Goal: Task Accomplishment & Management: Use online tool/utility

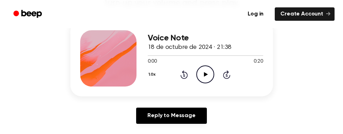
scroll to position [106, 0]
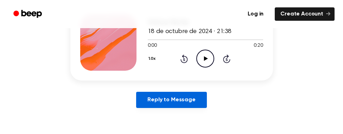
click at [176, 99] on link "Reply to Message" at bounding box center [171, 100] width 70 height 16
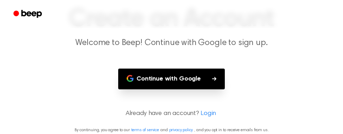
scroll to position [55, 0]
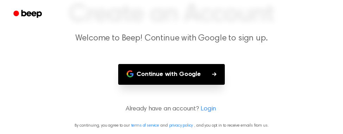
click at [178, 75] on button "Continue with Google" at bounding box center [171, 74] width 107 height 21
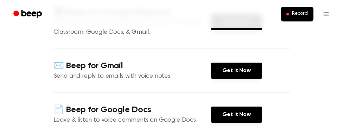
scroll to position [70, 0]
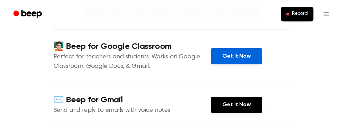
click at [253, 56] on link "Get It Now" at bounding box center [236, 56] width 51 height 16
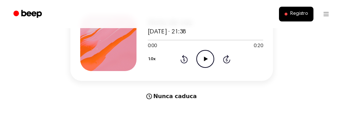
scroll to position [106, 0]
click at [207, 58] on icon at bounding box center [206, 58] width 4 height 5
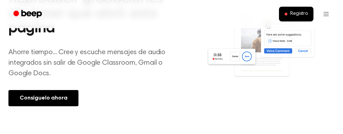
scroll to position [317, 0]
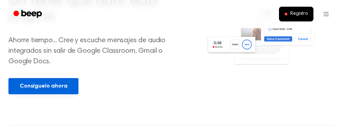
click at [65, 92] on link "Consíguelo ahora" at bounding box center [43, 86] width 70 height 16
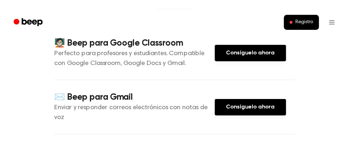
scroll to position [106, 0]
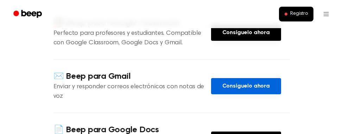
click at [230, 83] on font "Consíguelo ahora" at bounding box center [247, 86] width 48 height 6
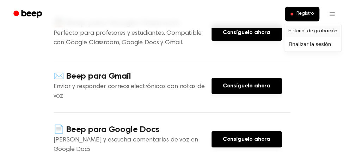
click at [312, 32] on font "Historial de grabación" at bounding box center [312, 31] width 49 height 5
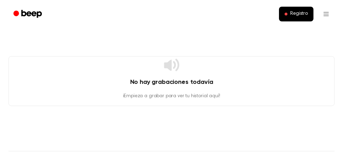
click at [17, 14] on circle "Bip" at bounding box center [16, 14] width 6 height 6
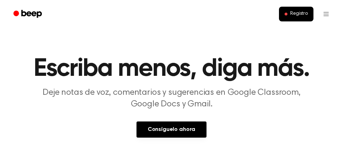
scroll to position [35, 0]
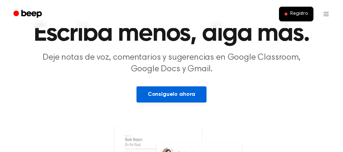
click at [163, 97] on font "Consíguelo ahora" at bounding box center [172, 95] width 48 height 6
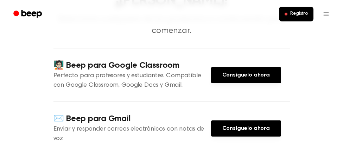
scroll to position [70, 0]
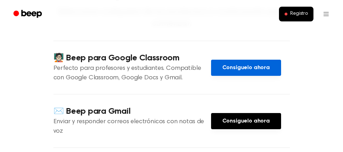
click at [233, 65] on font "Consíguelo ahora" at bounding box center [247, 68] width 48 height 6
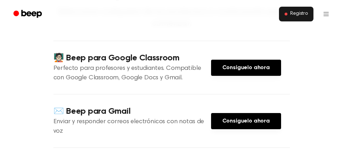
click at [302, 15] on font "Registro" at bounding box center [300, 13] width 18 height 5
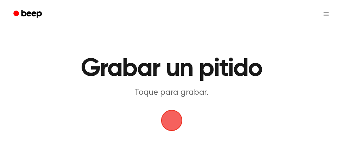
drag, startPoint x: 165, startPoint y: 121, endPoint x: 162, endPoint y: 120, distance: 3.7
click at [164, 121] on span "button" at bounding box center [171, 120] width 21 height 21
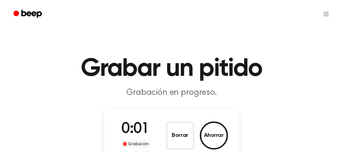
scroll to position [35, 0]
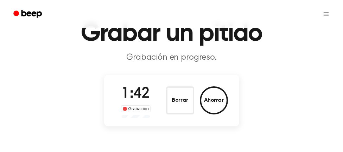
click at [135, 96] on span "1:42" at bounding box center [135, 94] width 28 height 15
click at [126, 109] on span at bounding box center [125, 109] width 4 height 4
click at [18, 12] on circle "Bip" at bounding box center [16, 14] width 6 height 6
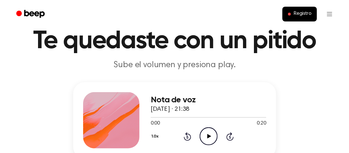
scroll to position [35, 0]
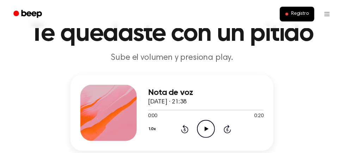
click at [206, 128] on icon at bounding box center [206, 129] width 4 height 5
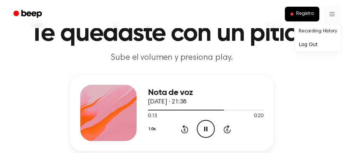
click at [325, 31] on font "Historial de grabación" at bounding box center [313, 31] width 49 height 5
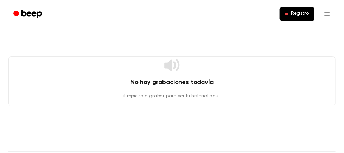
click at [18, 12] on circle "Bip" at bounding box center [16, 14] width 6 height 6
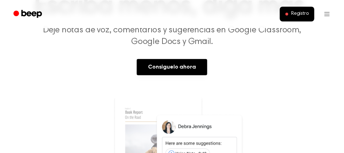
scroll to position [70, 0]
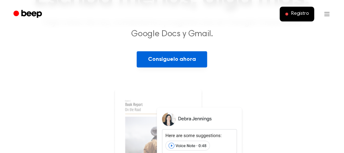
click at [169, 60] on font "Consíguelo ahora" at bounding box center [172, 60] width 48 height 6
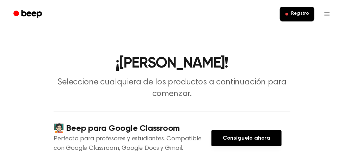
scroll to position [35, 0]
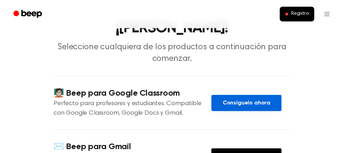
click at [222, 95] on link "Consíguelo ahora" at bounding box center [246, 103] width 70 height 16
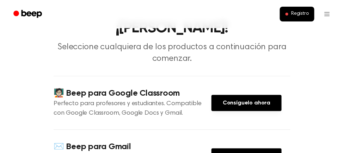
click at [17, 12] on circle "Bip" at bounding box center [16, 14] width 6 height 6
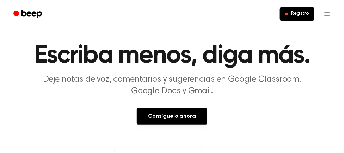
scroll to position [35, 0]
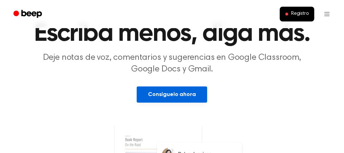
click at [150, 89] on link "Consíguelo ahora" at bounding box center [172, 95] width 70 height 16
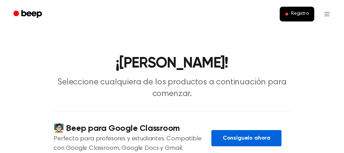
click at [218, 130] on link "Consíguelo ahora" at bounding box center [246, 138] width 70 height 16
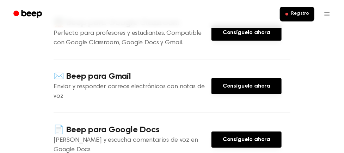
scroll to position [141, 0]
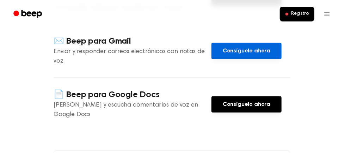
click at [244, 48] on font "Consíguelo ahora" at bounding box center [247, 51] width 48 height 6
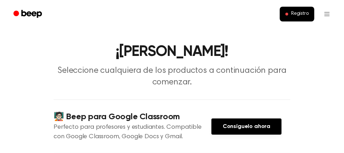
scroll to position [0, 0]
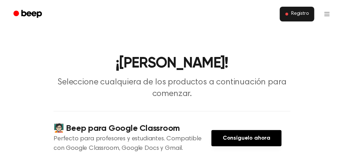
click at [304, 12] on font "Registro" at bounding box center [300, 13] width 18 height 5
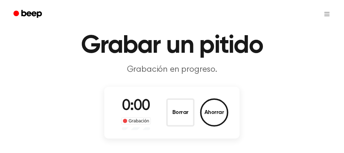
scroll to position [35, 0]
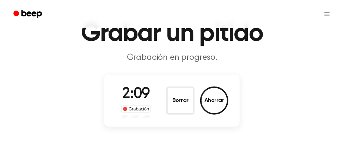
drag, startPoint x: 270, startPoint y: 76, endPoint x: 296, endPoint y: 83, distance: 26.7
click at [296, 83] on main "Grabar un pitido Grabación en progreso. 2:09 Grabación Borrar Ahorrar" at bounding box center [172, 47] width 344 height 165
click at [126, 109] on span at bounding box center [125, 109] width 4 height 4
click at [17, 12] on circle "Bip" at bounding box center [16, 14] width 6 height 6
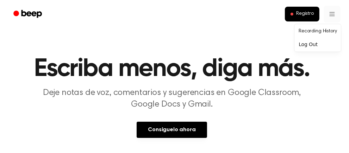
click at [327, 32] on font "Historial de grabación" at bounding box center [313, 31] width 49 height 5
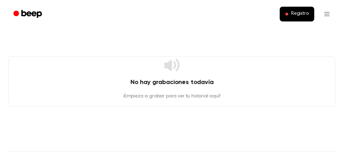
click at [171, 76] on div "No hay grabaciones todavía ¡Empieza a grabar para ver tu historial aquí!" at bounding box center [171, 81] width 327 height 50
click at [16, 14] on circle "Bip" at bounding box center [16, 14] width 6 height 6
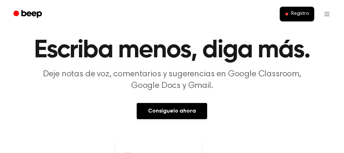
scroll to position [35, 0]
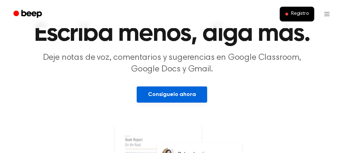
click at [165, 94] on font "Consíguelo ahora" at bounding box center [172, 95] width 48 height 6
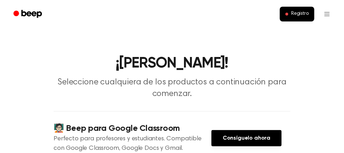
click at [18, 13] on circle "Bip" at bounding box center [16, 14] width 6 height 6
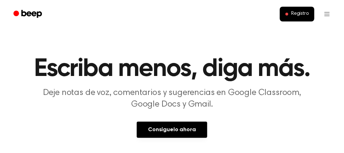
click at [20, 15] on icon "Bip" at bounding box center [28, 14] width 30 height 10
click at [19, 13] on circle "Bip" at bounding box center [16, 14] width 6 height 6
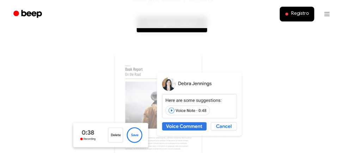
scroll to position [141, 0]
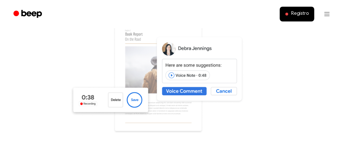
click at [172, 75] on img at bounding box center [172, 85] width 204 height 135
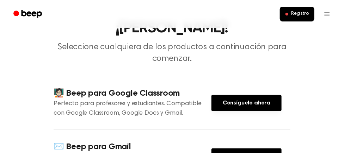
scroll to position [70, 0]
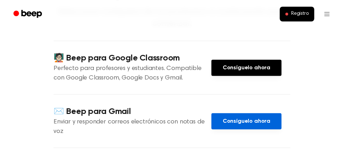
click at [219, 113] on link "Consíguelo ahora" at bounding box center [246, 121] width 70 height 16
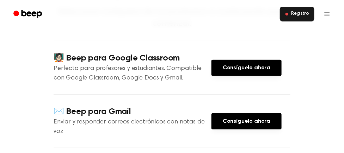
click at [286, 15] on span at bounding box center [286, 14] width 3 height 3
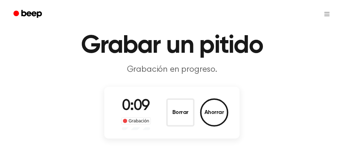
scroll to position [35, 0]
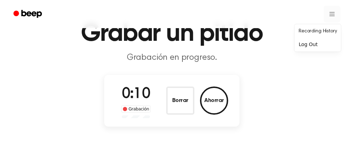
click at [329, 13] on html "Grabar un pitido Grabación en progreso. 0:10 Grabación Borrar Ahorrar ⚠️ Tenemo…" at bounding box center [174, 149] width 349 height 369
click at [295, 43] on font "Finalizar la sesión" at bounding box center [310, 45] width 43 height 6
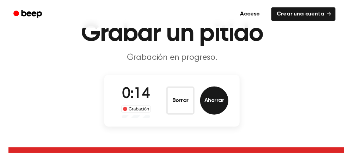
click at [203, 100] on button "Ahorrar" at bounding box center [214, 101] width 28 height 28
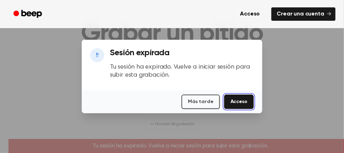
click at [233, 102] on font "Acceso" at bounding box center [238, 101] width 17 height 5
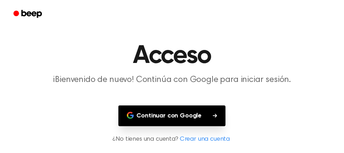
scroll to position [24, 0]
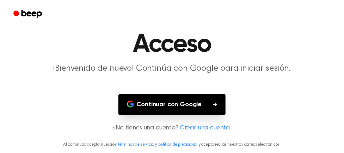
click at [206, 108] on button "Continuar con Google" at bounding box center [171, 104] width 107 height 21
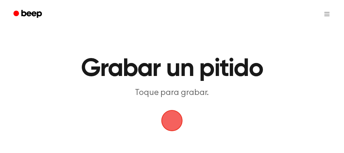
scroll to position [35, 0]
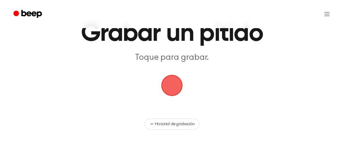
click at [173, 82] on span "button" at bounding box center [171, 85] width 27 height 27
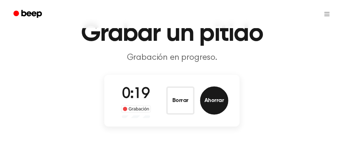
click at [211, 98] on font "Ahorrar" at bounding box center [214, 101] width 20 height 6
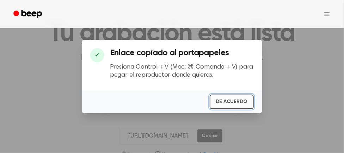
click at [229, 102] on font "DE ACUERDO" at bounding box center [231, 101] width 31 height 5
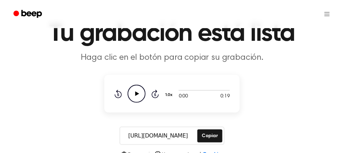
click at [137, 94] on icon at bounding box center [137, 94] width 4 height 5
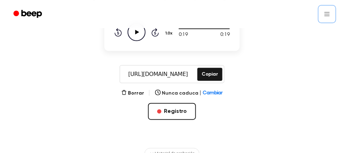
scroll to position [106, 0]
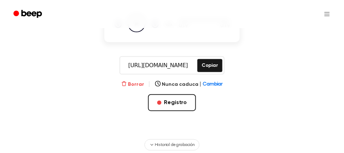
click at [133, 82] on font "Borrar" at bounding box center [136, 84] width 16 height 5
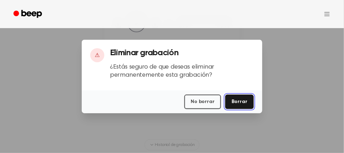
click at [238, 102] on font "Borrar" at bounding box center [239, 101] width 16 height 5
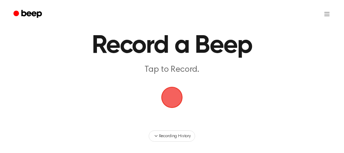
scroll to position [35, 0]
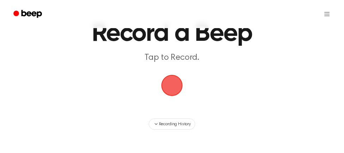
click at [174, 89] on span "button" at bounding box center [172, 86] width 24 height 24
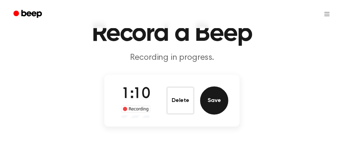
click at [220, 98] on button "Save" at bounding box center [214, 101] width 28 height 28
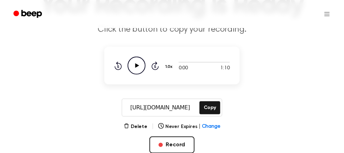
scroll to position [70, 0]
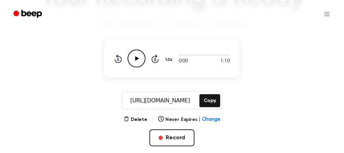
click at [137, 57] on icon at bounding box center [137, 58] width 4 height 5
drag, startPoint x: 210, startPoint y: 102, endPoint x: 196, endPoint y: 29, distance: 74.6
click at [196, 29] on main "Your Recording is Ready Click the button to copy your recording. 1:10 1:10 1.0x…" at bounding box center [172, 58] width 344 height 256
click at [257, 54] on main "Your Recording is Ready Click the button to copy your recording. 1:10 1:10 1.0x…" at bounding box center [172, 58] width 344 height 256
click at [211, 100] on button "Copy" at bounding box center [209, 100] width 21 height 13
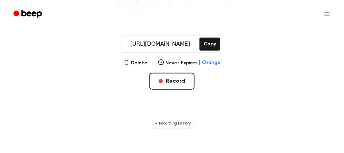
scroll to position [127, 0]
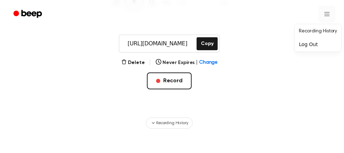
click at [327, 15] on html "Your Recording is Ready Click the button to copy your recording. 1:10 1:10 1.0x…" at bounding box center [172, 103] width 344 height 461
click at [272, 34] on html "Your Recording is Ready Click the button to copy your recording. 1:10 1:10 1.0x…" at bounding box center [172, 103] width 344 height 461
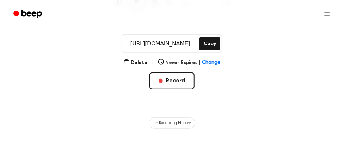
drag, startPoint x: 198, startPoint y: 43, endPoint x: 193, endPoint y: 43, distance: 4.9
click at [193, 43] on input "https://beep.audio/MILn9SF" at bounding box center [160, 43] width 76 height 17
drag, startPoint x: 227, startPoint y: 38, endPoint x: 250, endPoint y: 51, distance: 26.0
click at [250, 51] on div "https://beep.audio/MILn9SF Copy" at bounding box center [171, 44] width 327 height 18
drag, startPoint x: 198, startPoint y: 45, endPoint x: 125, endPoint y: 45, distance: 73.2
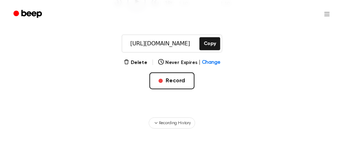
click at [125, 45] on div "https://beep.audio/MILn9SF Copy" at bounding box center [171, 44] width 101 height 18
drag, startPoint x: 177, startPoint y: 17, endPoint x: 160, endPoint y: 11, distance: 18.0
click at [160, 11] on ul at bounding box center [194, 14] width 281 height 17
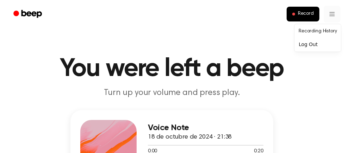
click at [318, 32] on link "Recording History" at bounding box center [318, 32] width 44 height 12
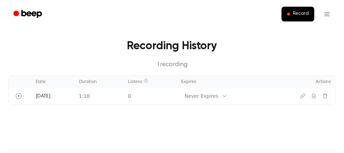
scroll to position [35, 0]
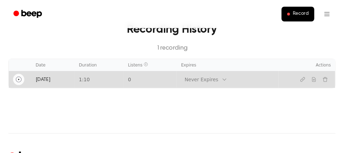
click at [17, 79] on icon "Play" at bounding box center [19, 80] width 6 height 6
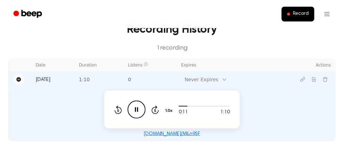
click at [137, 112] on icon "Pause Audio" at bounding box center [136, 110] width 18 height 18
click at [302, 80] on icon "Copy link" at bounding box center [302, 79] width 4 height 4
click at [315, 79] on icon "Download recording" at bounding box center [314, 80] width 6 height 6
click at [139, 108] on icon "Play Audio" at bounding box center [136, 110] width 18 height 18
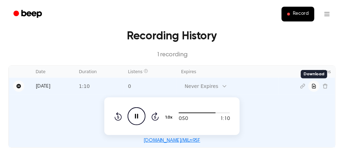
scroll to position [64, 0]
